Goal: Transaction & Acquisition: Purchase product/service

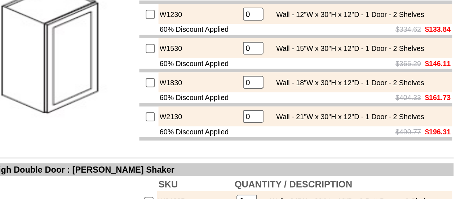
scroll to position [289, 0]
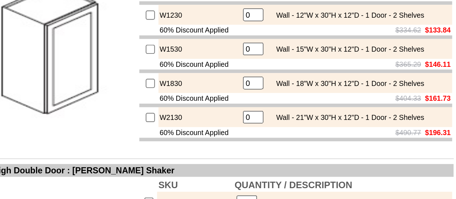
click at [223, 142] on input "checkbox" at bounding box center [225, 140] width 5 height 5
checkbox input "true"
type input "1"
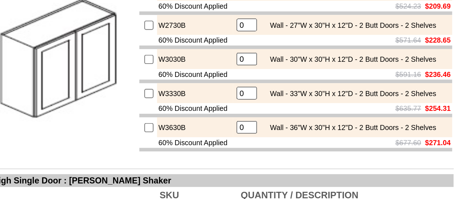
scroll to position [423, 0]
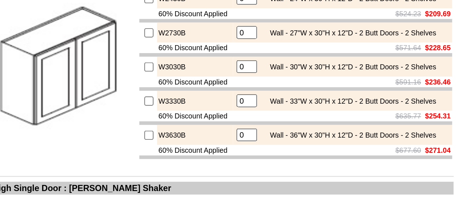
click at [222, 69] on input "checkbox" at bounding box center [224, 66] width 5 height 5
checkbox input "true"
type input "1"
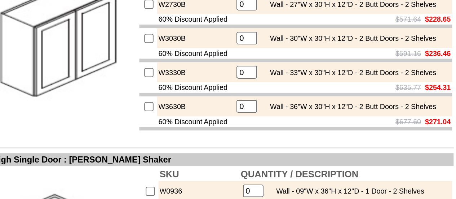
click at [222, 138] on input "checkbox" at bounding box center [224, 136] width 5 height 5
checkbox input "true"
type input "1"
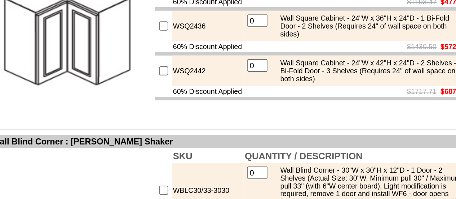
scroll to position [1708, 0]
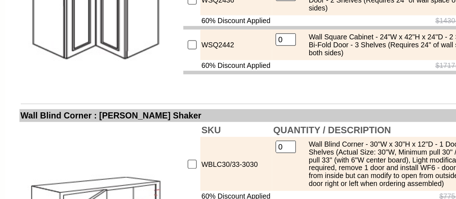
drag, startPoint x: 307, startPoint y: 138, endPoint x: 290, endPoint y: 139, distance: 16.6
